Goal: Task Accomplishment & Management: Use online tool/utility

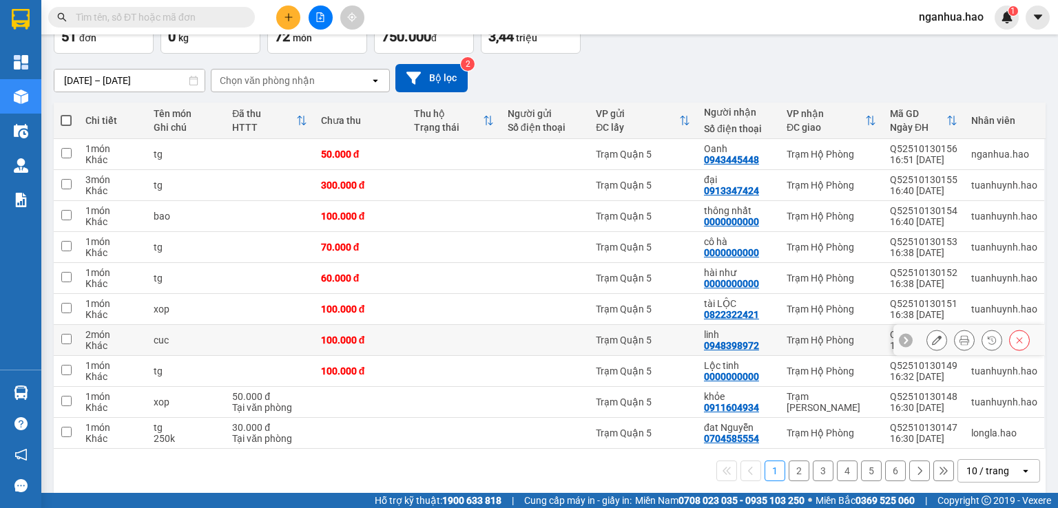
scroll to position [102, 0]
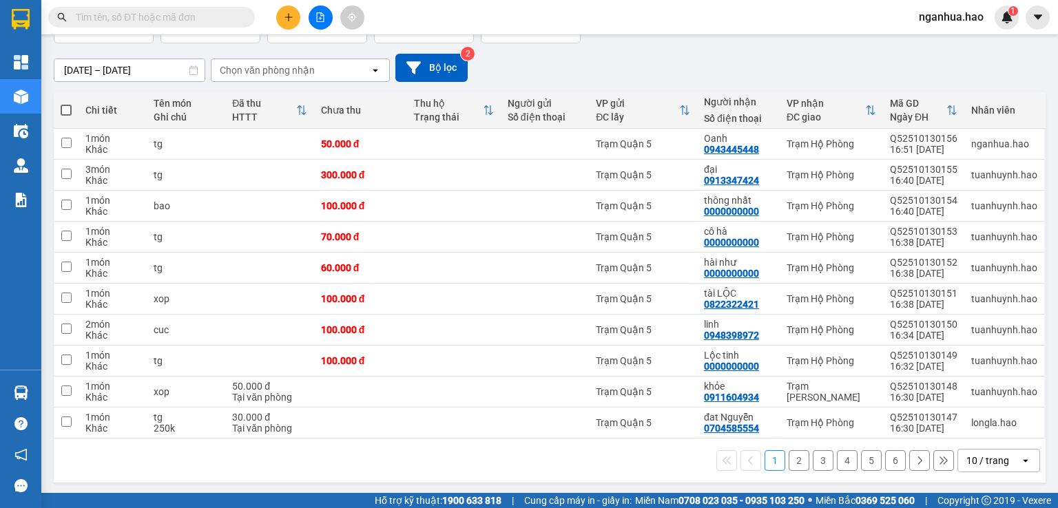
click at [789, 457] on button "2" at bounding box center [799, 460] width 21 height 21
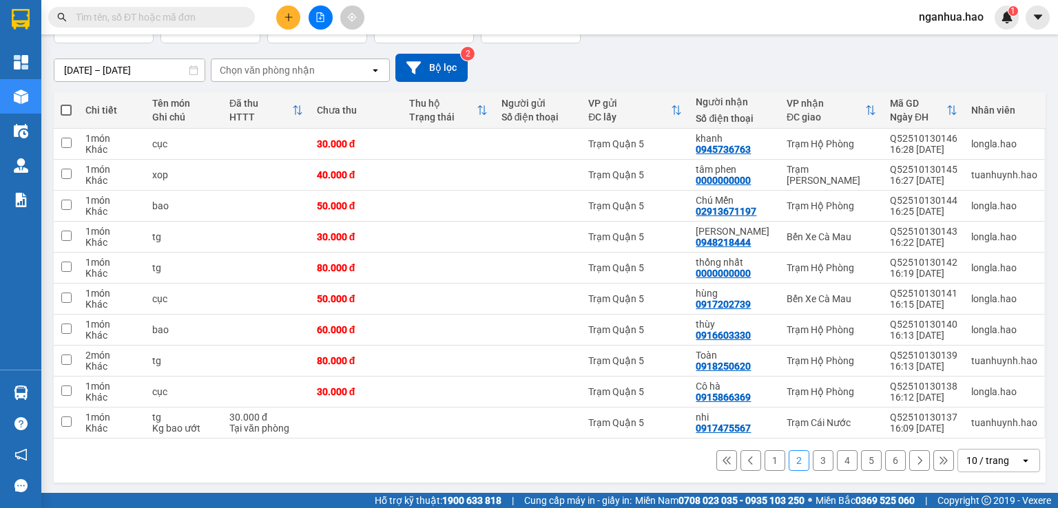
click at [765, 461] on button "1" at bounding box center [775, 460] width 21 height 21
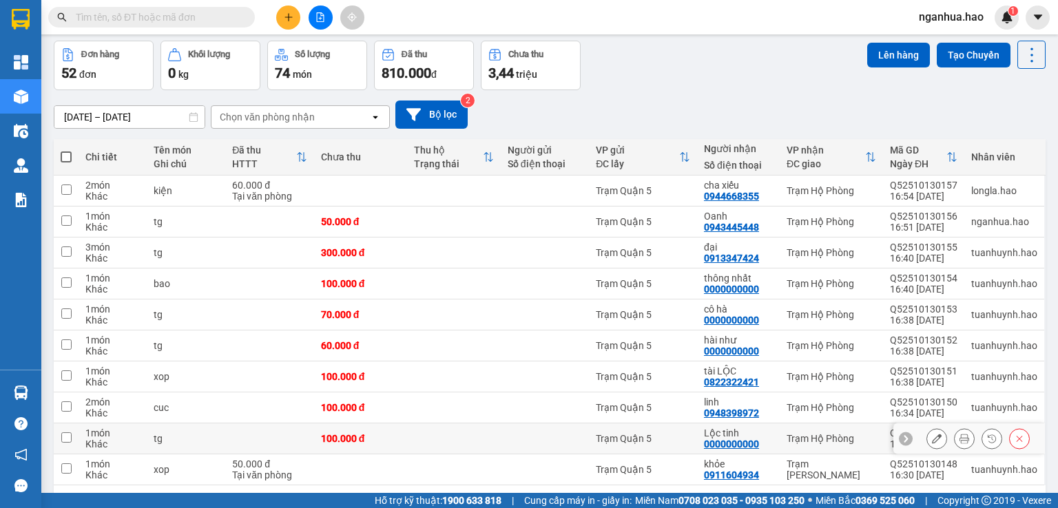
scroll to position [33, 0]
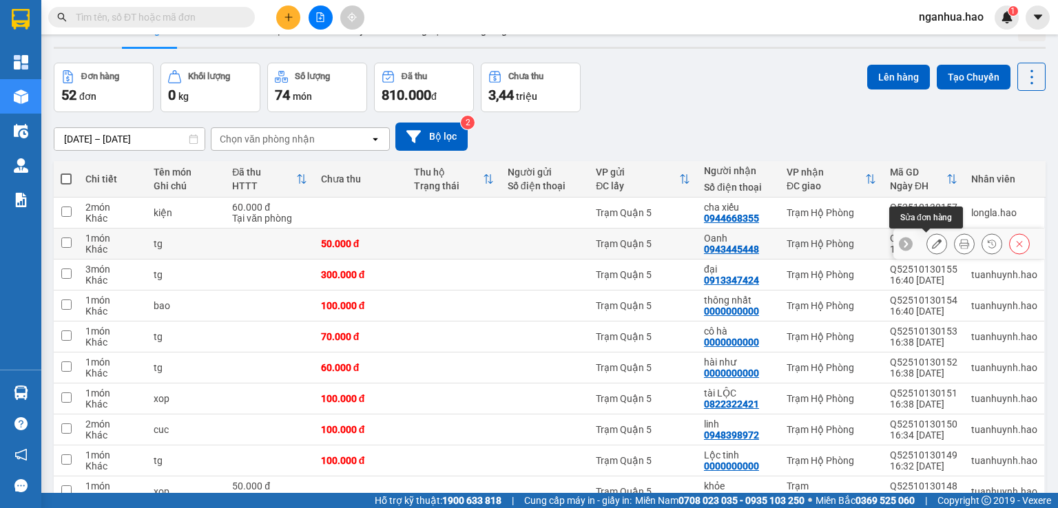
click at [932, 242] on icon at bounding box center [937, 244] width 10 height 10
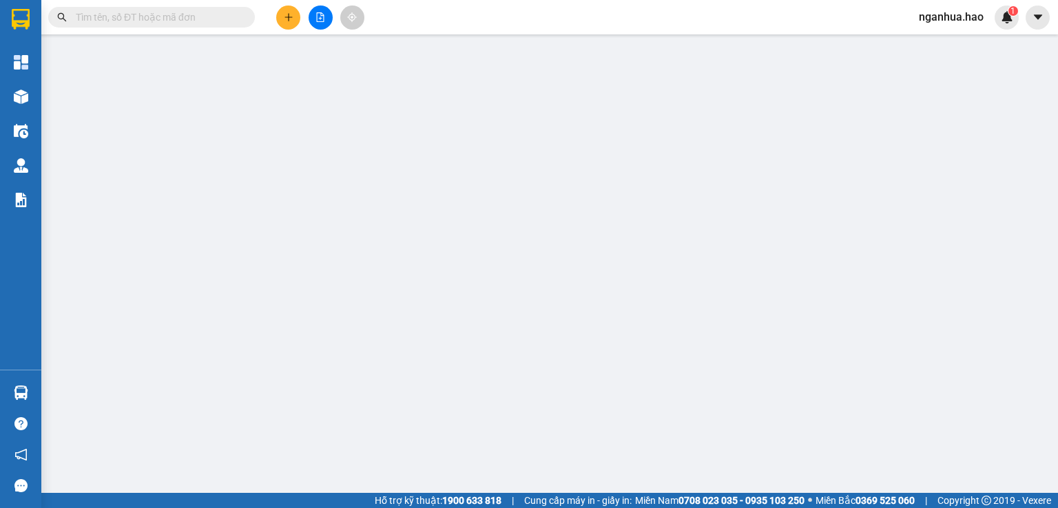
type input "0943445448"
type input "Oanh"
type input "50.000"
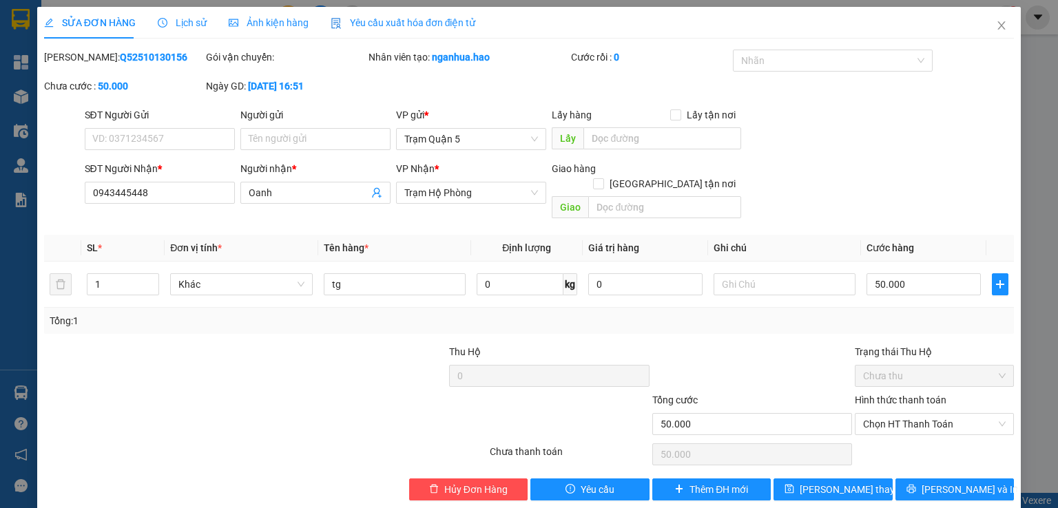
click at [278, 22] on span "Ảnh kiện hàng" at bounding box center [269, 22] width 80 height 11
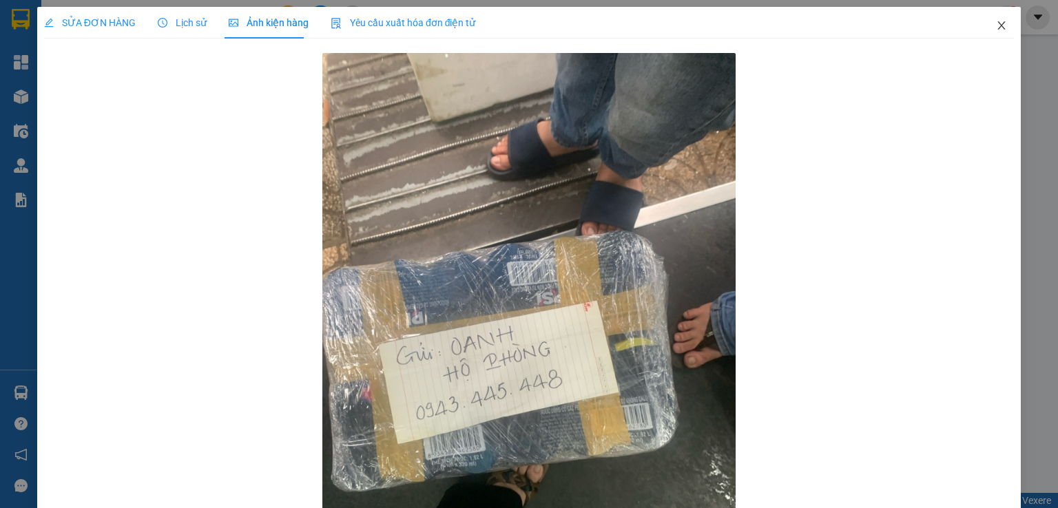
click at [996, 23] on icon "close" at bounding box center [1001, 25] width 11 height 11
